Goal: Check status: Check status

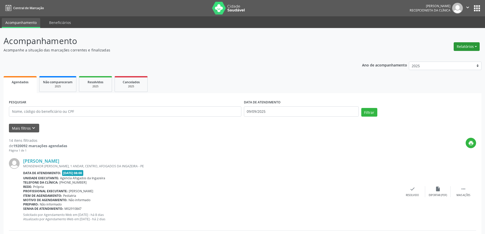
click at [465, 47] on button "Relatórios" at bounding box center [466, 46] width 26 height 9
click at [440, 57] on link "Agendamentos" at bounding box center [452, 57] width 55 height 7
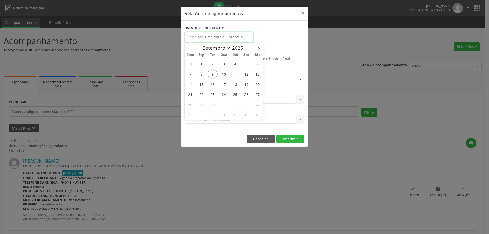
click at [224, 37] on input "text" at bounding box center [218, 37] width 69 height 10
click at [225, 76] on span "10" at bounding box center [224, 74] width 10 height 10
type input "[DATE]"
click at [225, 76] on span "10" at bounding box center [224, 74] width 10 height 10
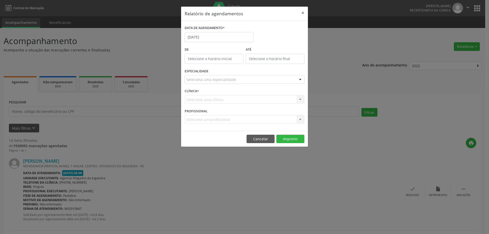
click at [235, 78] on div "Seleciona uma especialidade" at bounding box center [244, 79] width 120 height 9
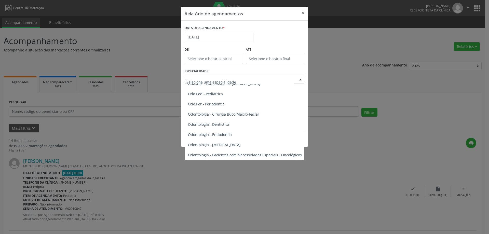
scroll to position [534, 0]
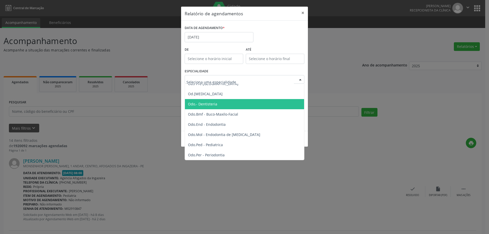
click at [217, 106] on span "Odo.- Dentisteria" at bounding box center [245, 104] width 120 height 10
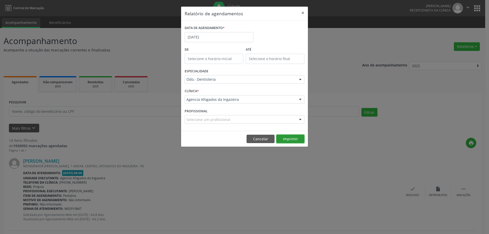
click at [290, 140] on button "Imprimir" at bounding box center [290, 139] width 28 height 9
